Goal: Navigation & Orientation: Find specific page/section

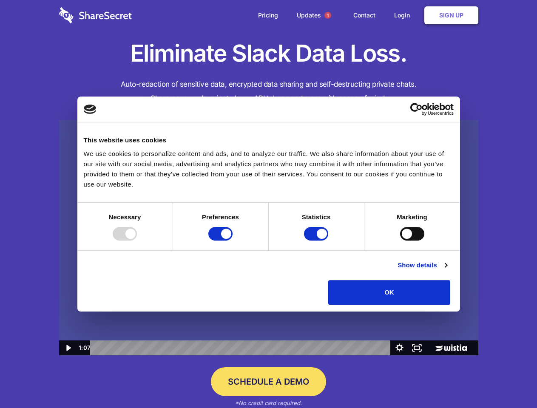
click at [268, 204] on img at bounding box center [268, 238] width 419 height 236
click at [137, 241] on div at bounding box center [125, 234] width 24 height 14
click at [233, 241] on input "Preferences" at bounding box center [220, 234] width 24 height 14
checkbox input "false"
click at [317, 241] on input "Statistics" at bounding box center [316, 234] width 24 height 14
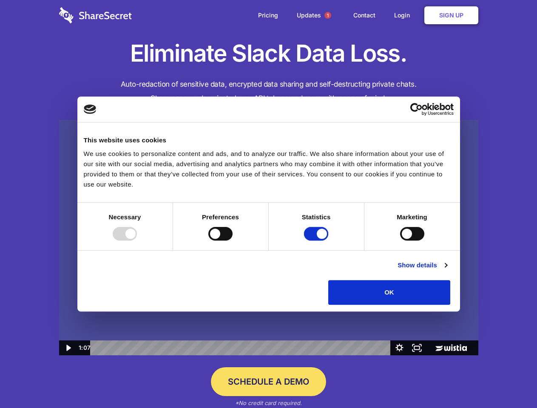
checkbox input "false"
click at [400, 241] on input "Marketing" at bounding box center [412, 234] width 24 height 14
checkbox input "true"
click at [447, 270] on link "Show details" at bounding box center [422, 265] width 49 height 10
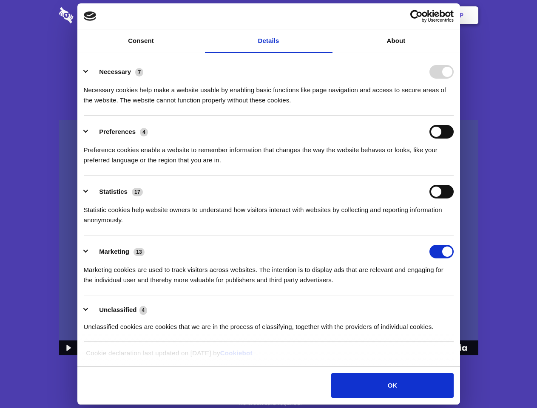
click at [454, 116] on li "Necessary 7 Necessary cookies help make a website usable by enabling basic func…" at bounding box center [269, 86] width 370 height 60
click at [327, 15] on span "1" at bounding box center [327, 15] width 7 height 7
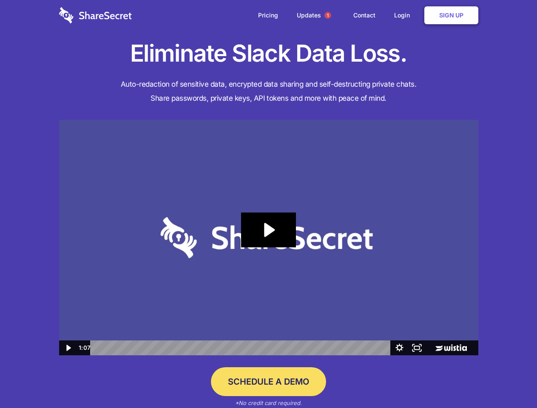
click at [269, 238] on icon "Play Video: Sharesecret Slack Extension" at bounding box center [268, 230] width 54 height 35
